Goal: Navigation & Orientation: Understand site structure

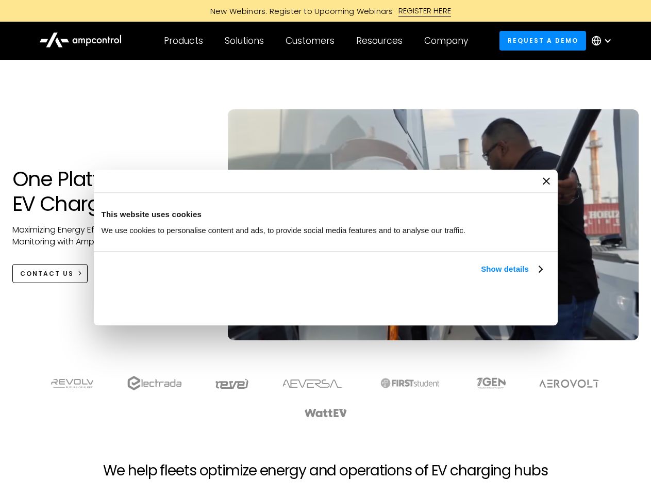
click at [481, 275] on link "Show details" at bounding box center [511, 269] width 61 height 12
click at [0, 0] on div "Necessary cookies help make a website usable by enabling basic functions like p…" at bounding box center [0, 0] width 0 height 0
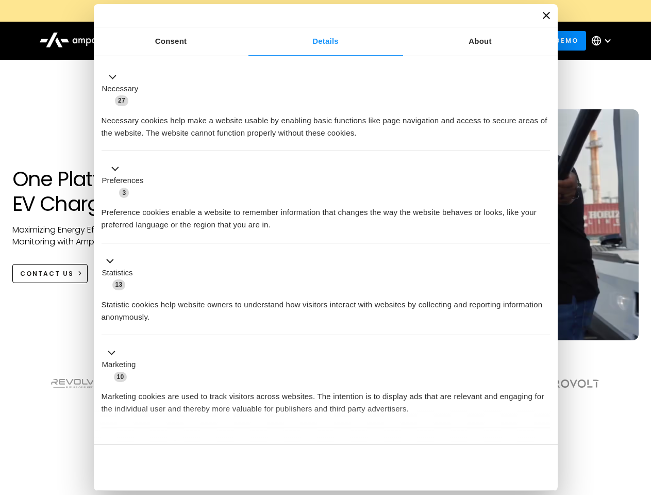
click at [317, 41] on div "Customers" at bounding box center [310, 40] width 49 height 11
click at [183, 41] on div "Products" at bounding box center [183, 40] width 39 height 11
click at [245, 41] on div "Solutions" at bounding box center [244, 40] width 39 height 11
click at [312, 41] on div "Customers" at bounding box center [310, 40] width 49 height 11
